Goal: Task Accomplishment & Management: Manage account settings

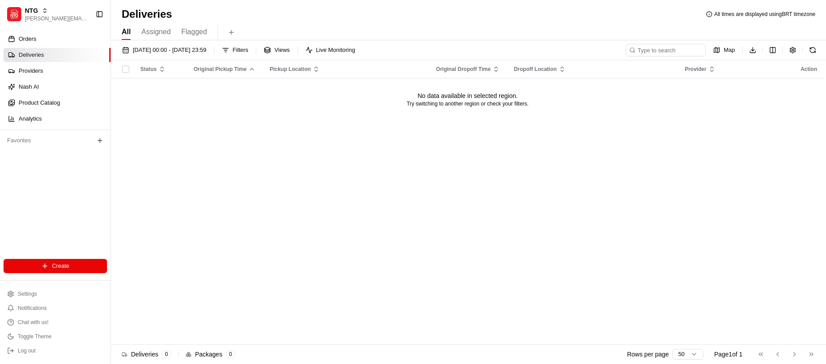
click at [77, 194] on div "Orders Deliveries Providers [PERSON_NAME] Product Catalog Analytics Favorites" at bounding box center [55, 146] width 111 height 236
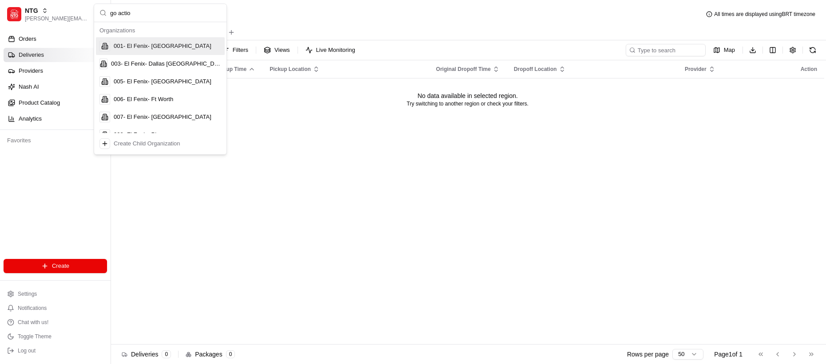
type input "go action"
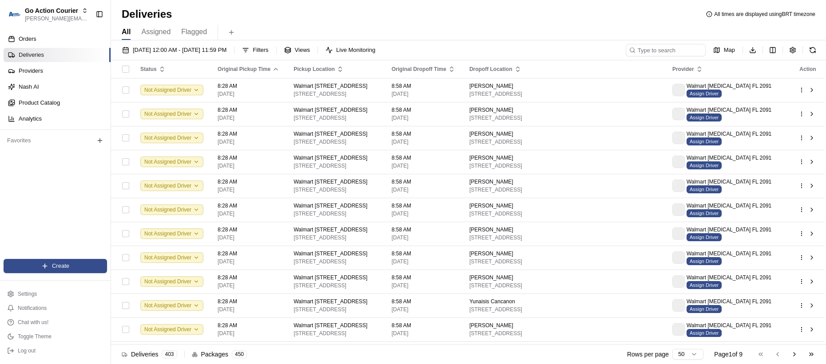
click at [78, 235] on div "Orders Deliveries Providers [PERSON_NAME] Product Catalog Analytics Favorites" at bounding box center [55, 146] width 111 height 236
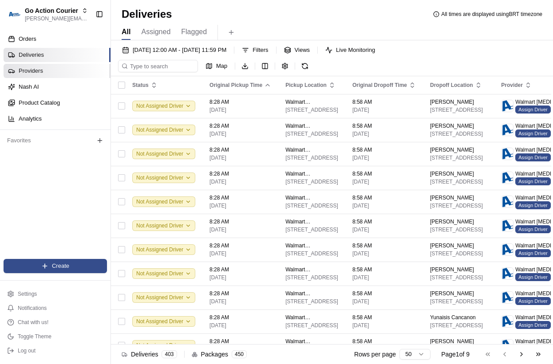
click at [75, 66] on link "Providers" at bounding box center [57, 71] width 107 height 14
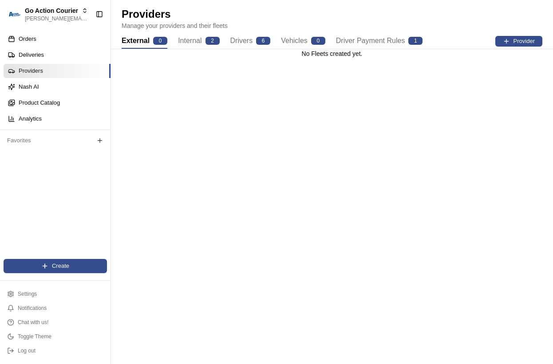
click at [238, 36] on button "Drivers 6" at bounding box center [250, 41] width 40 height 15
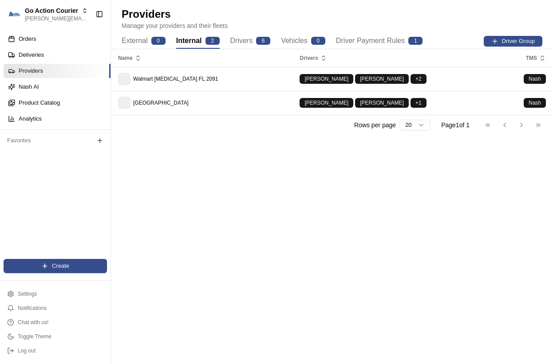
click at [208, 43] on div "2" at bounding box center [213, 41] width 14 height 8
click at [230, 37] on button "Drivers 6" at bounding box center [250, 41] width 40 height 15
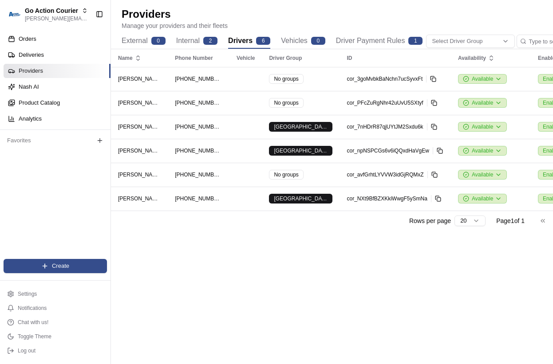
click at [319, 257] on div "Name Phone Number Vehicle Driver Group ID Availability Enabled Actions Jennifer…" at bounding box center [332, 206] width 442 height 315
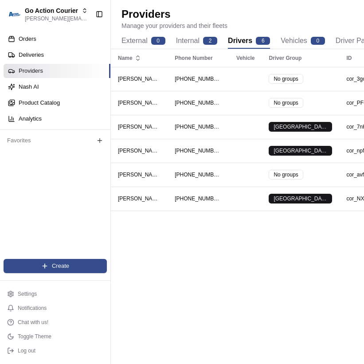
click at [261, 274] on div "Name Phone Number Vehicle Driver Group ID Availability Enabled Actions Jennifer…" at bounding box center [237, 206] width 253 height 315
click at [53, 57] on link "Deliveries" at bounding box center [57, 55] width 107 height 14
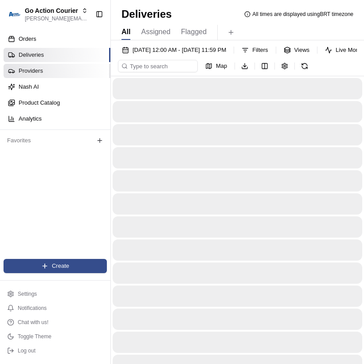
click at [49, 69] on link "Providers" at bounding box center [57, 71] width 107 height 14
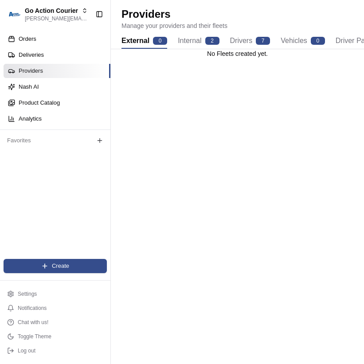
click at [228, 207] on div "No Fleets created yet." at bounding box center [237, 206] width 253 height 315
click at [65, 26] on div "Go Action Courier lucas@usenash.com Toggle Sidebar" at bounding box center [55, 14] width 111 height 28
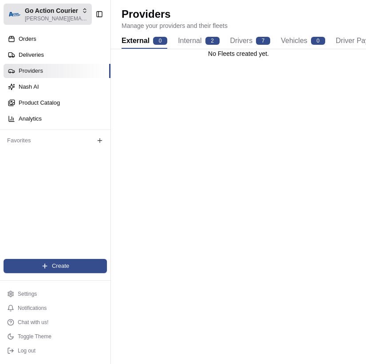
click at [65, 16] on span "[PERSON_NAME][EMAIL_ADDRESS][DOMAIN_NAME]" at bounding box center [56, 18] width 63 height 7
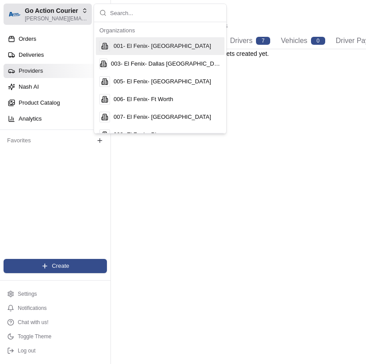
type input "org_ED5saq"
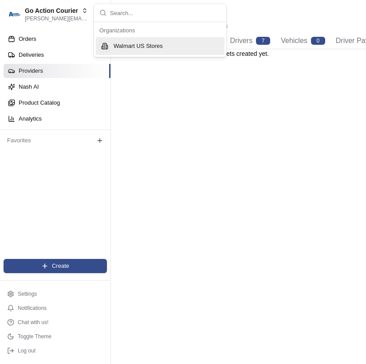
click at [142, 131] on div "No Fleets created yet." at bounding box center [238, 206] width 255 height 315
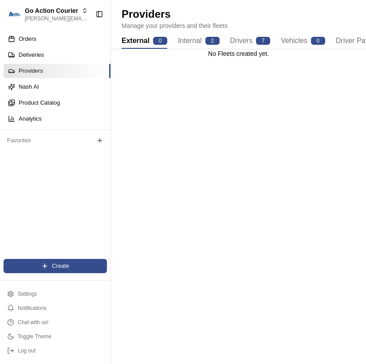
click at [163, 121] on div "No Fleets created yet." at bounding box center [238, 206] width 255 height 315
click at [66, 12] on span "Go Action Courier" at bounding box center [51, 10] width 53 height 9
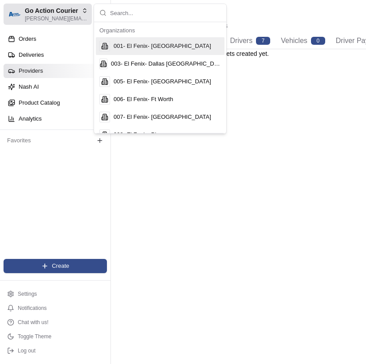
type input "org_ewxU7V"
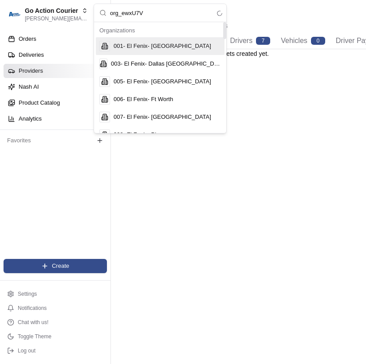
click at [154, 15] on input "org_ewxU7V" at bounding box center [165, 13] width 111 height 18
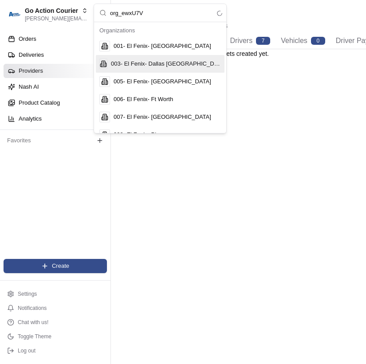
click at [151, 20] on input "org_ewxU7V" at bounding box center [165, 13] width 111 height 18
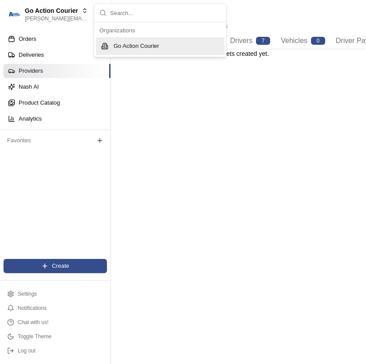
click at [189, 105] on div "No Fleets created yet." at bounding box center [238, 206] width 255 height 315
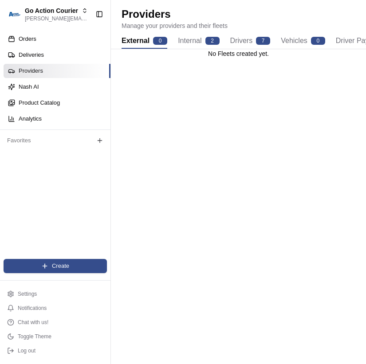
click at [206, 42] on div "2" at bounding box center [213, 41] width 14 height 8
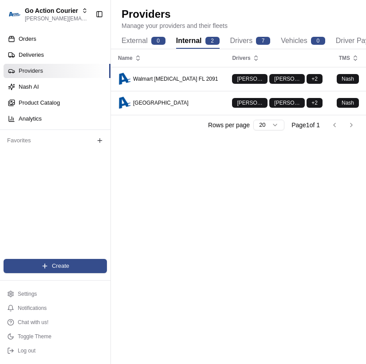
click at [235, 38] on button "Drivers 7" at bounding box center [250, 41] width 40 height 15
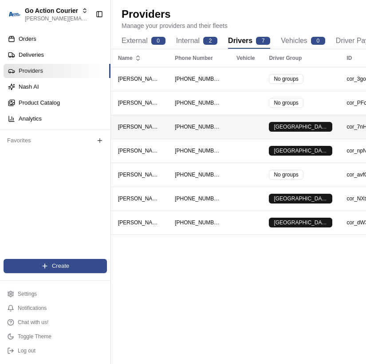
click at [247, 119] on td at bounding box center [246, 127] width 32 height 24
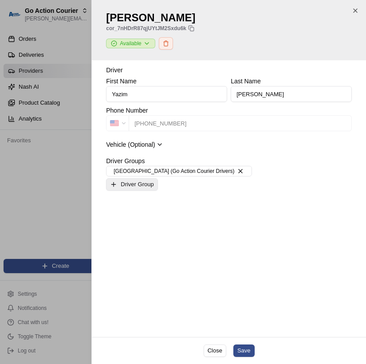
click at [130, 187] on button "Driver Group" at bounding box center [131, 184] width 51 height 12
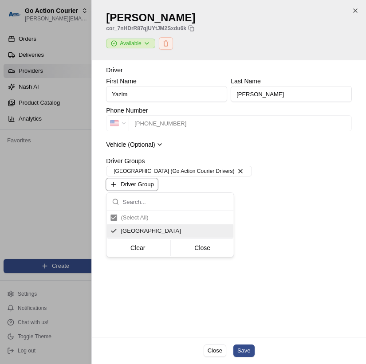
click at [277, 212] on div at bounding box center [183, 182] width 366 height 364
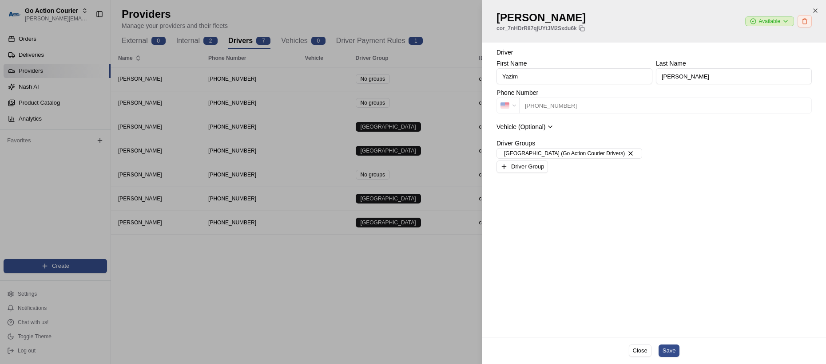
type input "+1"
click at [324, 242] on div at bounding box center [413, 182] width 826 height 364
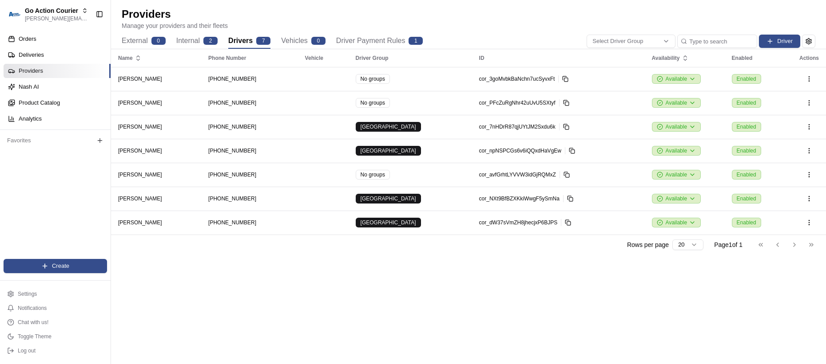
click at [214, 249] on div "Rows per page 20 Page 1 of 1 Go to first page Go to previous page Go to next pa…" at bounding box center [468, 245] width 715 height 20
click at [242, 44] on button "Drivers 7" at bounding box center [249, 41] width 42 height 15
click at [183, 154] on div "[PERSON_NAME]" at bounding box center [156, 150] width 76 height 7
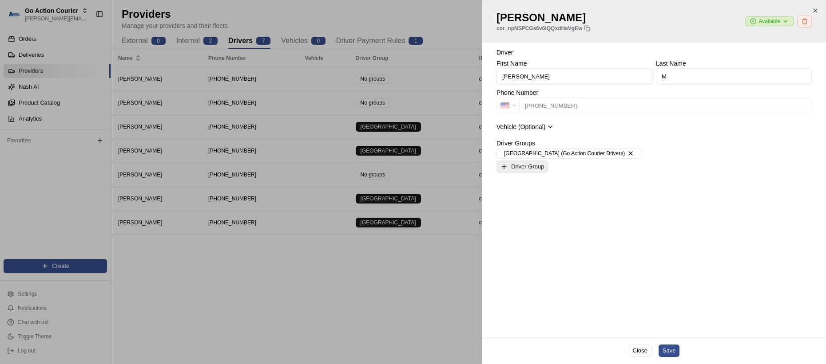
click at [523, 170] on button "Driver Group" at bounding box center [521, 167] width 51 height 12
drag, startPoint x: 528, startPoint y: 314, endPoint x: 484, endPoint y: 297, distance: 47.2
click at [527, 313] on div at bounding box center [413, 182] width 826 height 364
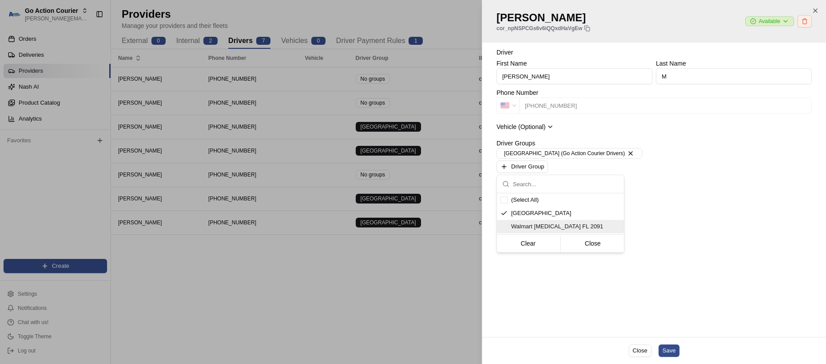
type input "+1"
click at [228, 246] on div at bounding box center [413, 182] width 826 height 364
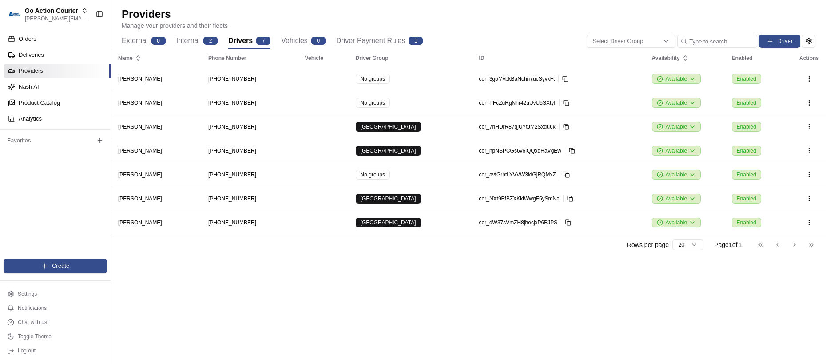
click at [202, 286] on div "Name Phone Number Vehicle Driver Group ID Availability Enabled Actions [PERSON_…" at bounding box center [468, 206] width 715 height 315
click at [62, 60] on link "Deliveries" at bounding box center [57, 55] width 107 height 14
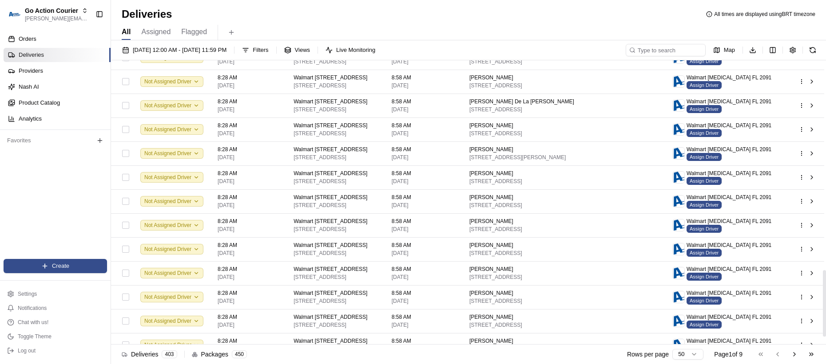
scroll to position [932, 0]
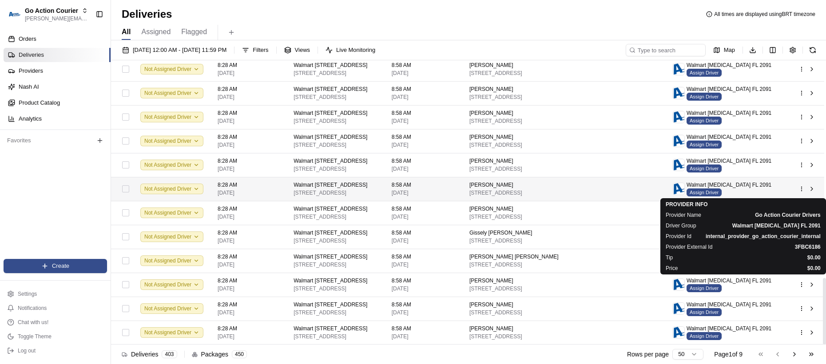
click at [734, 182] on span "Walmart [MEDICAL_DATA] FL 2091" at bounding box center [728, 185] width 85 height 7
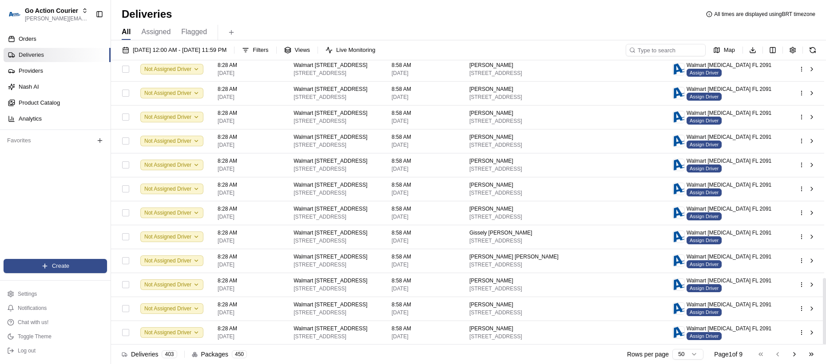
scroll to position [0, 0]
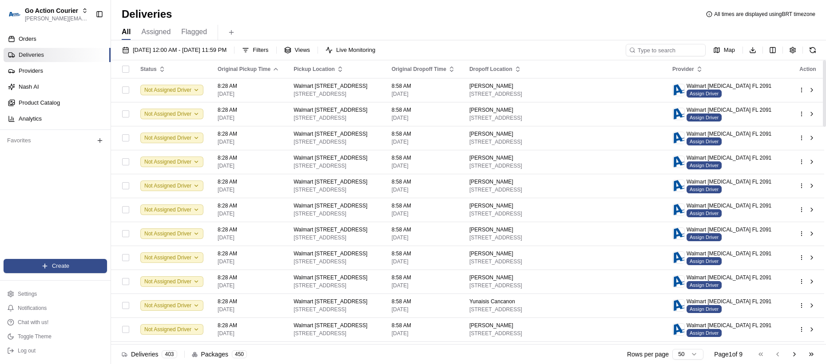
click at [37, 202] on div "Orders Deliveries Providers [PERSON_NAME] Product Catalog Analytics Favorites" at bounding box center [55, 146] width 111 height 236
click at [47, 42] on link "Orders" at bounding box center [57, 39] width 107 height 14
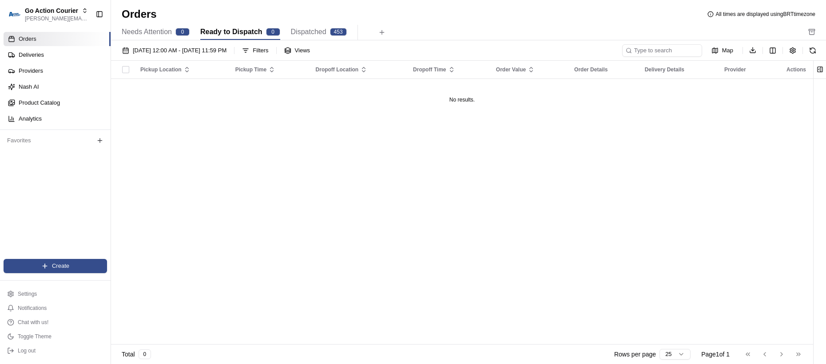
click at [305, 37] on button "Dispatched 453" at bounding box center [319, 32] width 56 height 15
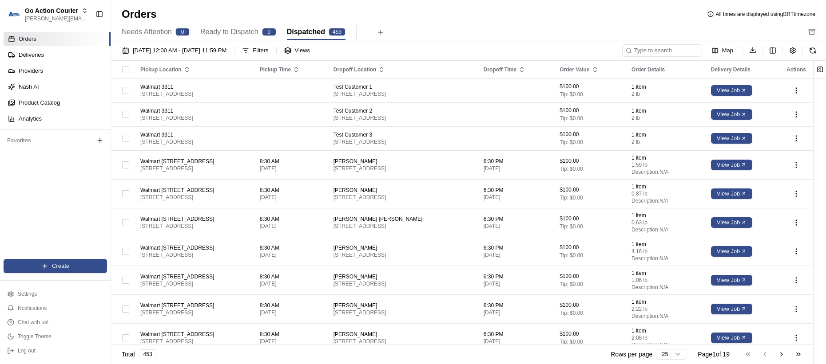
click at [158, 36] on span "Needs Attention" at bounding box center [147, 32] width 50 height 11
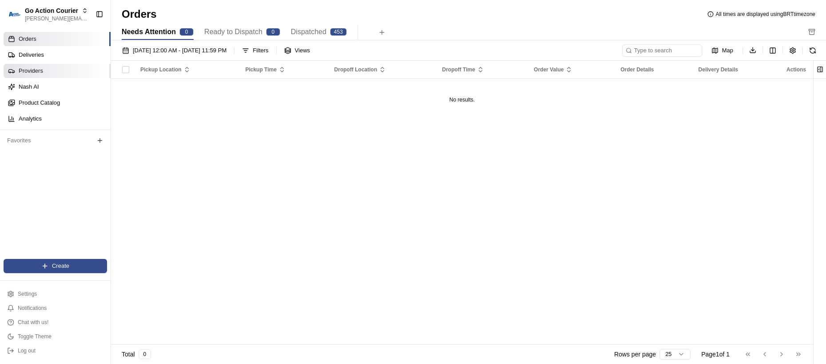
click at [45, 68] on link "Providers" at bounding box center [57, 71] width 107 height 14
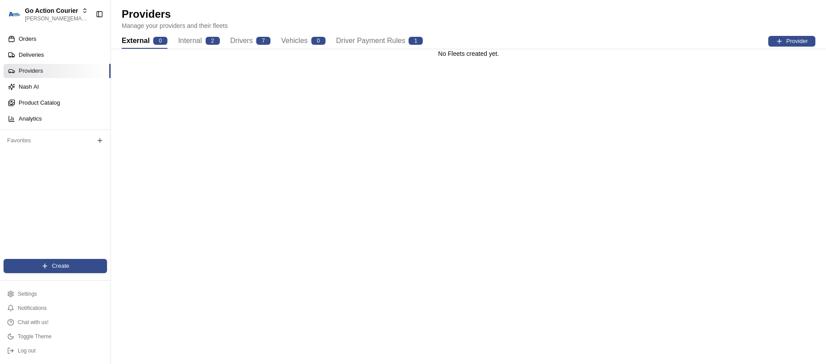
click at [45, 64] on link "Providers" at bounding box center [57, 71] width 107 height 14
click at [48, 58] on link "Deliveries" at bounding box center [57, 55] width 107 height 14
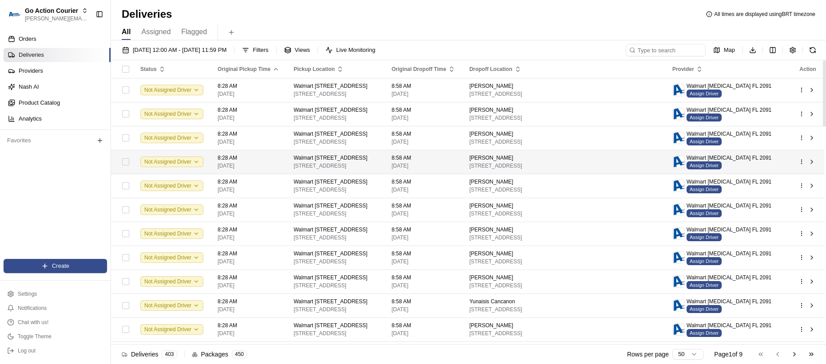
click at [244, 150] on td "8:28 AM [DATE]" at bounding box center [248, 162] width 76 height 24
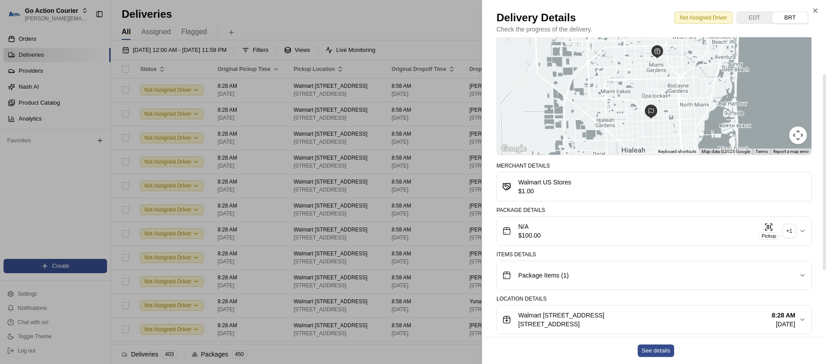
click at [547, 272] on span "Package Items ( 1 )" at bounding box center [543, 275] width 51 height 9
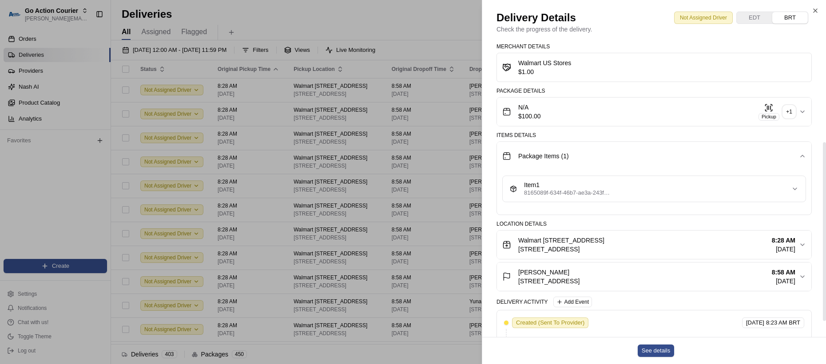
click at [556, 152] on span "Package Items ( 1 )" at bounding box center [543, 156] width 51 height 9
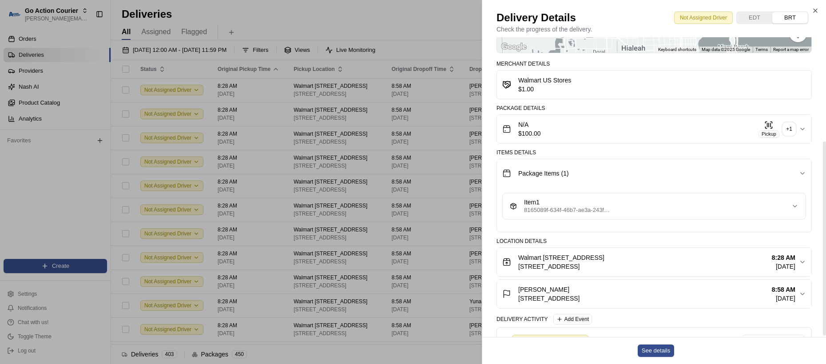
scroll to position [159, 0]
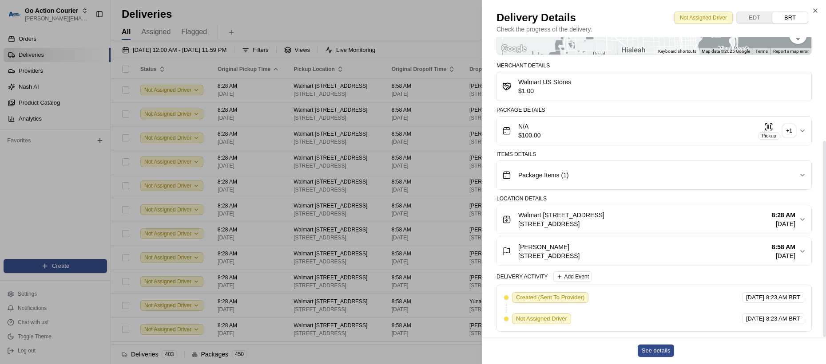
click at [530, 122] on span "N/A" at bounding box center [529, 126] width 23 height 9
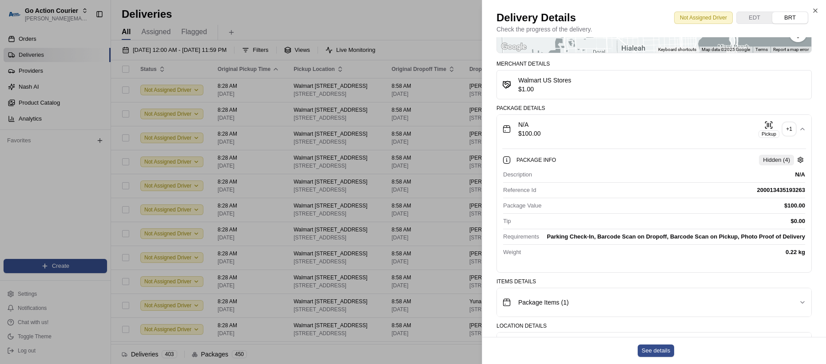
click at [573, 120] on div "N/A $100.00 Pickup + 1" at bounding box center [650, 129] width 297 height 18
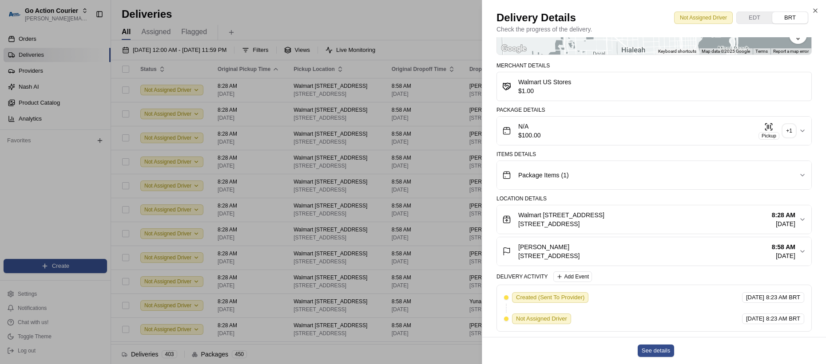
click at [550, 171] on span "Package Items ( 1 )" at bounding box center [543, 175] width 51 height 9
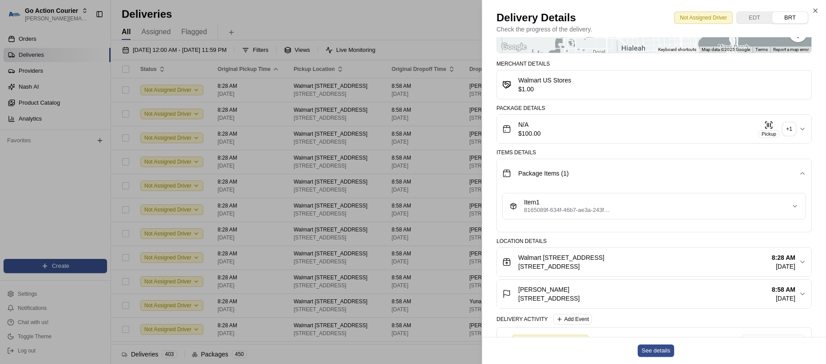
click at [550, 169] on span "Package Items ( 1 )" at bounding box center [543, 173] width 51 height 9
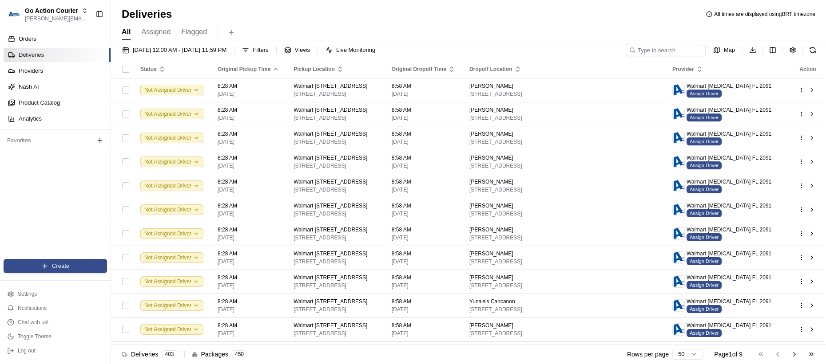
click at [68, 190] on div "Orders Deliveries Providers [PERSON_NAME] Product Catalog Analytics Favorites" at bounding box center [55, 146] width 111 height 236
click at [67, 198] on div "Orders Deliveries Providers [PERSON_NAME] Product Catalog Analytics Favorites" at bounding box center [55, 146] width 111 height 236
click at [57, 193] on div "Orders Deliveries Providers [PERSON_NAME] Product Catalog Analytics Favorites" at bounding box center [55, 146] width 111 height 236
